Goal: Check status

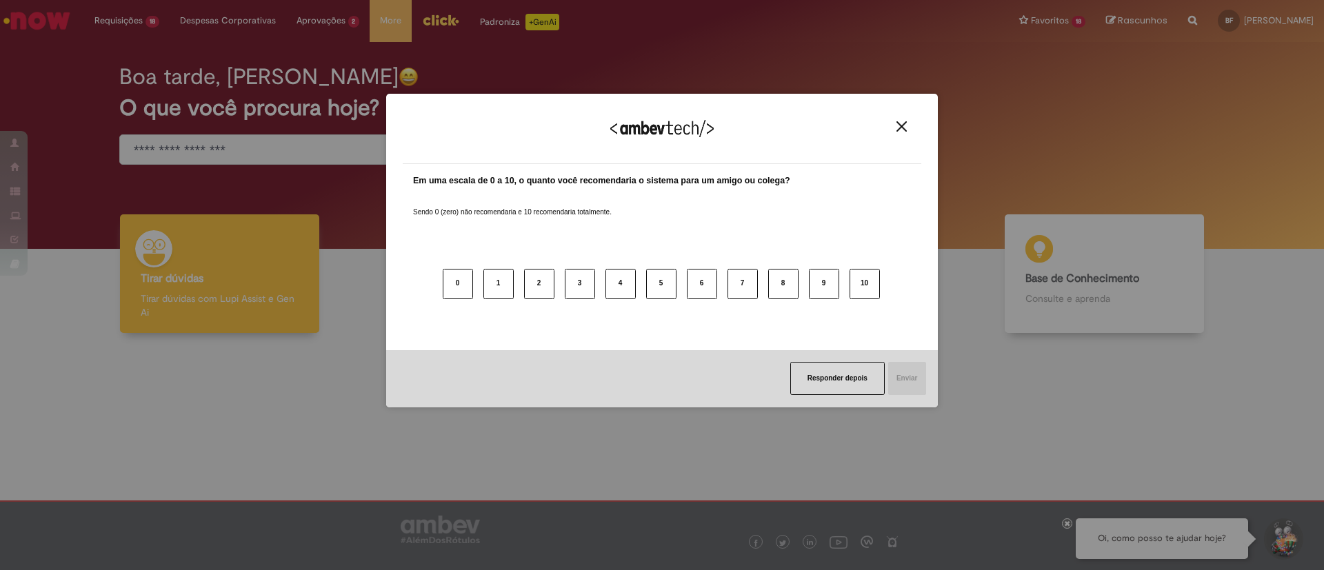
click at [904, 130] on img "Close" at bounding box center [902, 126] width 10 height 10
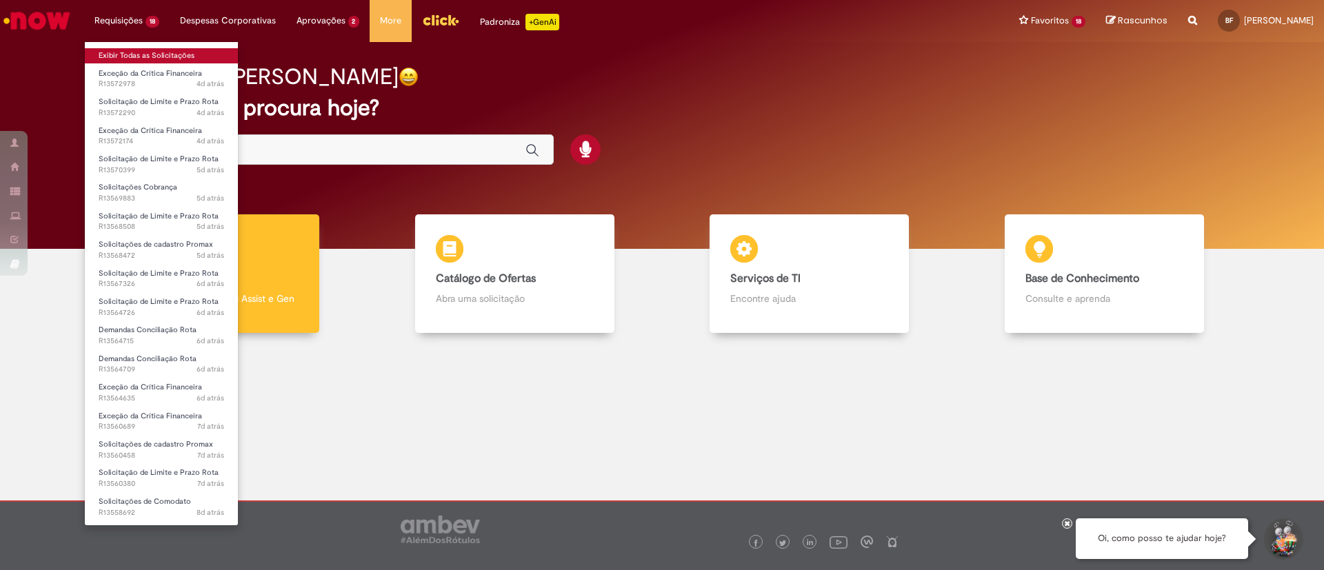
click at [134, 51] on link "Exibir Todas as Solicitações" at bounding box center [161, 55] width 153 height 15
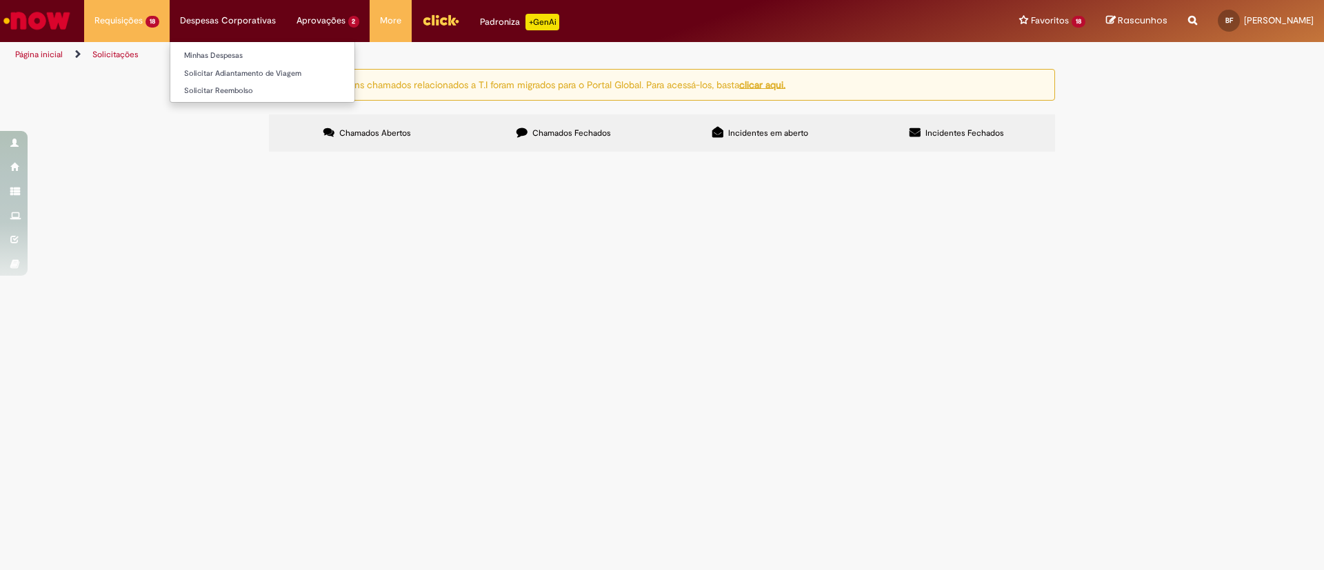
scroll to position [214, 0]
click at [0, 0] on span "Boa tarde! Podem nos ajudar com o bloqueio do PDV 24767?" at bounding box center [0, 0] width 0 height 0
click at [0, 0] on span "Em Validação" at bounding box center [0, 0] width 0 height 0
click at [0, 0] on span "Boa tarde! Podem nos ajudar com o bloqueio do PDV 24767?" at bounding box center [0, 0] width 0 height 0
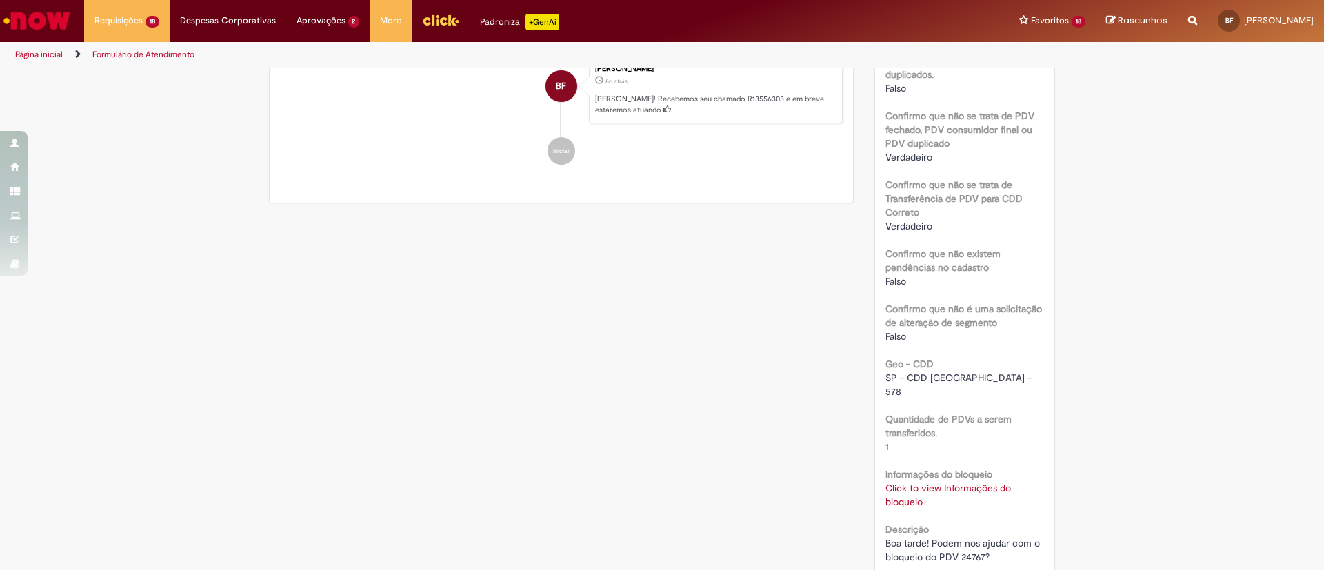
scroll to position [637, 0]
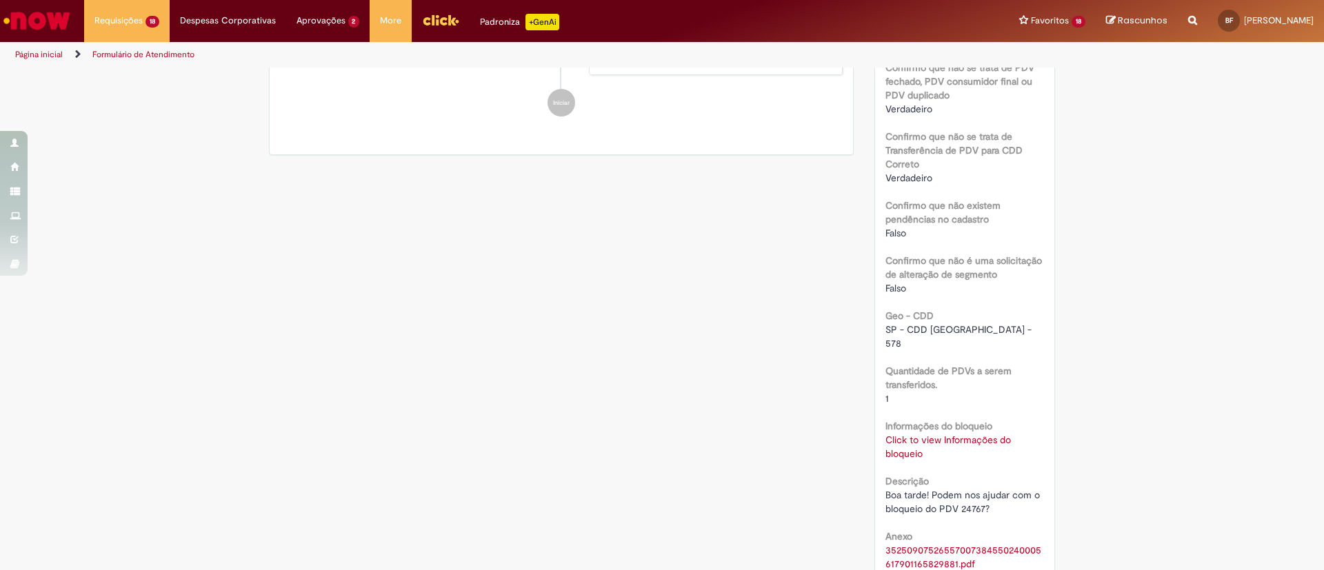
click at [930, 434] on link "Click to view Informações do bloqueio" at bounding box center [949, 447] width 126 height 26
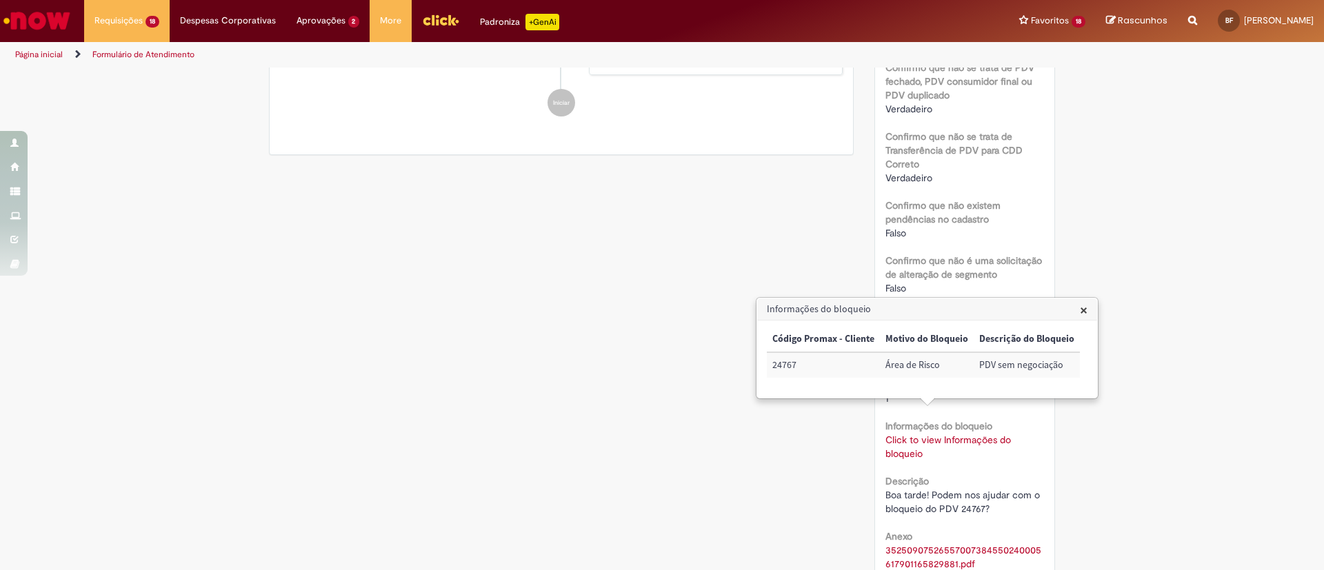
click at [1133, 408] on div "Verificar Código de Barras Aguardando Aprovação Aguardando atendimento Em andam…" at bounding box center [662, 72] width 1324 height 1281
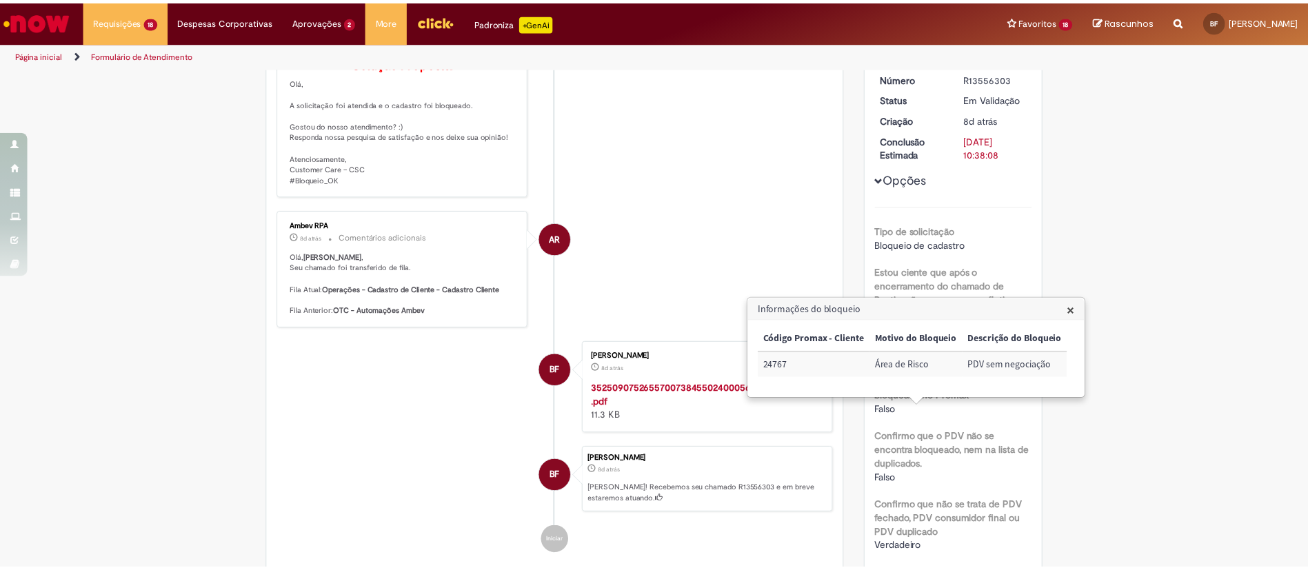
scroll to position [0, 0]
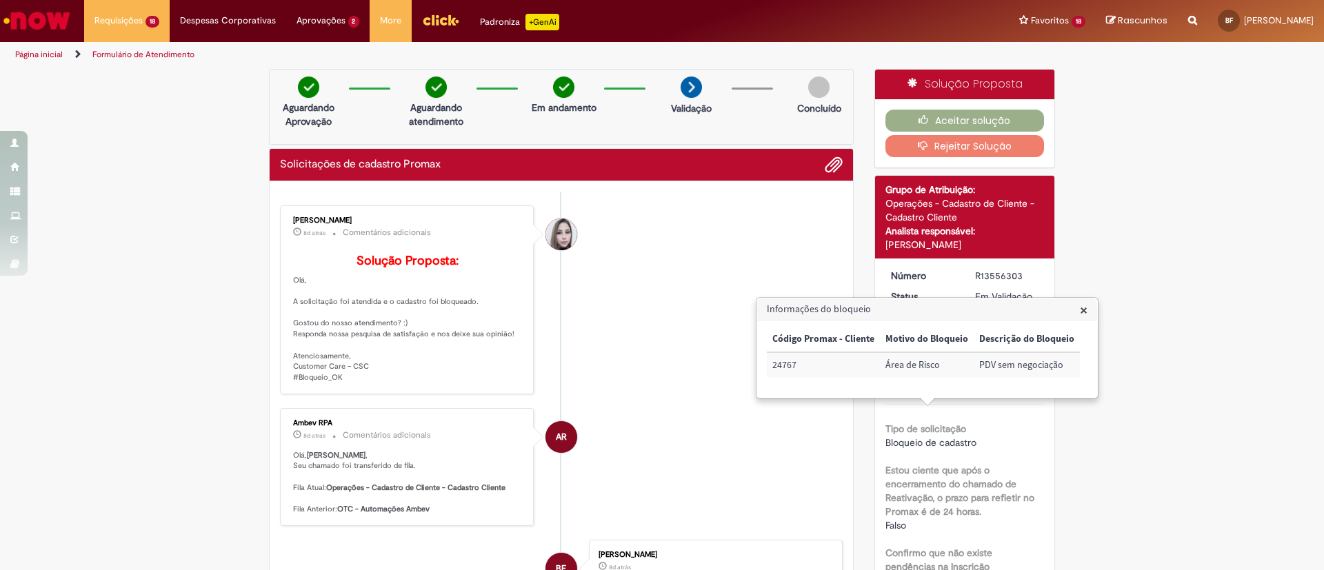
click at [984, 277] on div "R13556303" at bounding box center [1007, 276] width 64 height 14
copy div "R13556303"
click at [984, 277] on div "R13556303" at bounding box center [1007, 276] width 64 height 14
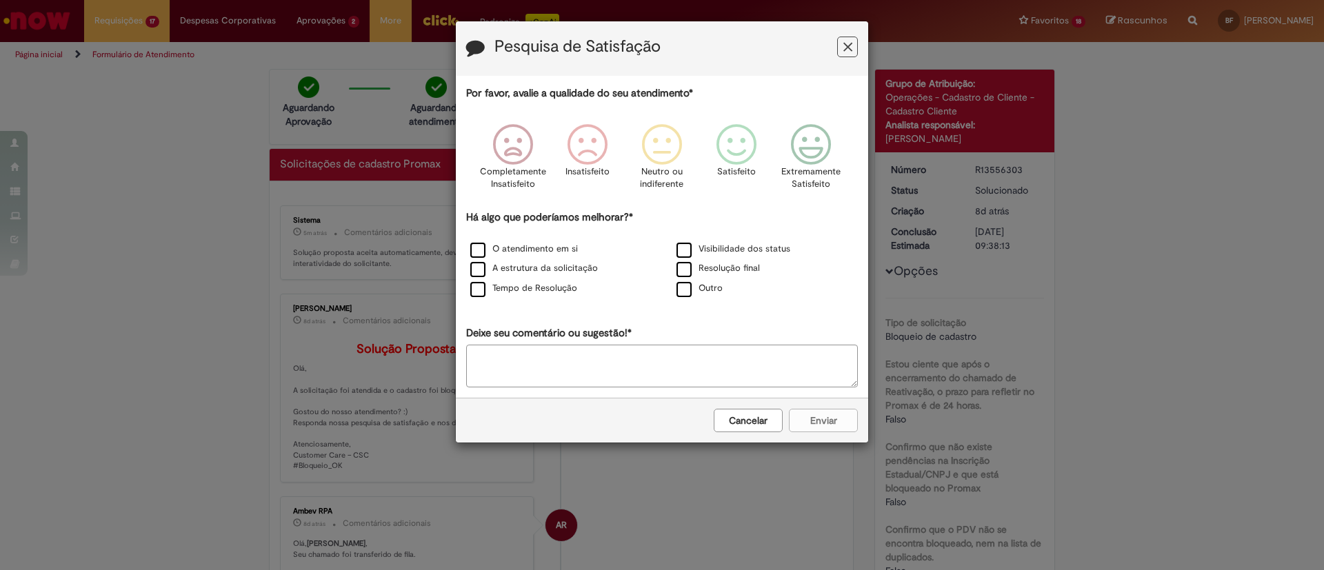
click at [844, 44] on button "Feedback" at bounding box center [847, 47] width 21 height 21
